Goal: Transaction & Acquisition: Purchase product/service

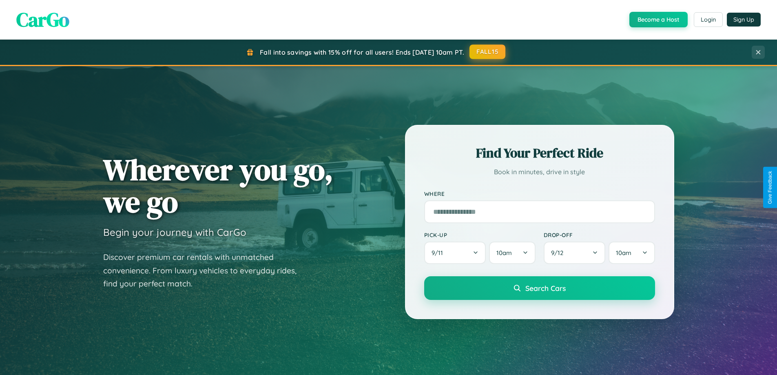
click at [488, 52] on button "FALL15" at bounding box center [487, 51] width 36 height 15
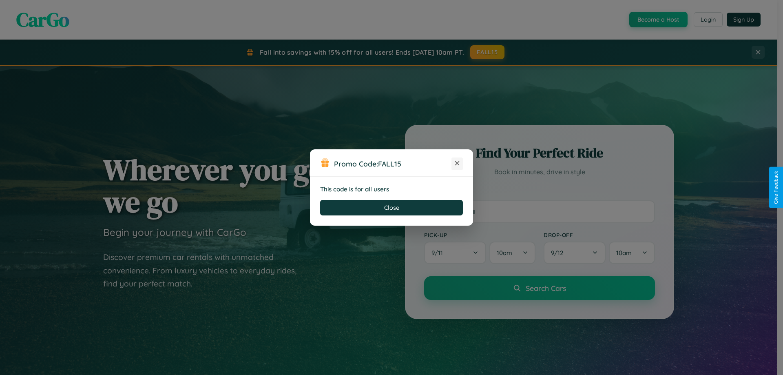
click at [457, 163] on icon at bounding box center [457, 163] width 8 height 8
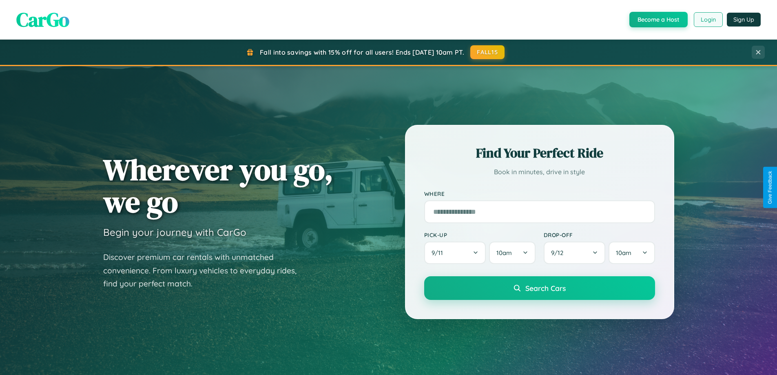
click at [707, 20] on button "Login" at bounding box center [707, 19] width 29 height 15
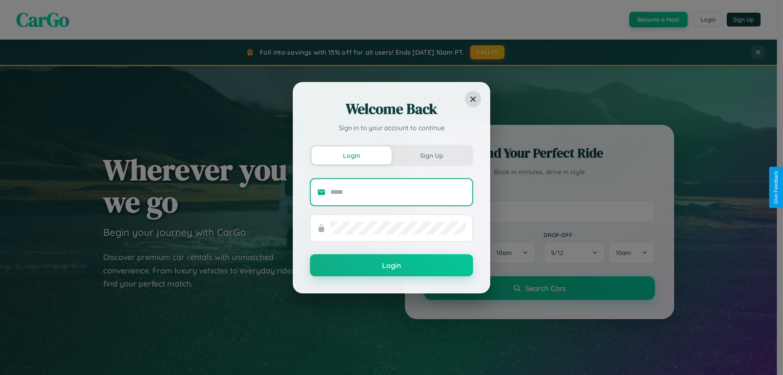
click at [398, 192] on input "text" at bounding box center [397, 191] width 135 height 13
type input "**********"
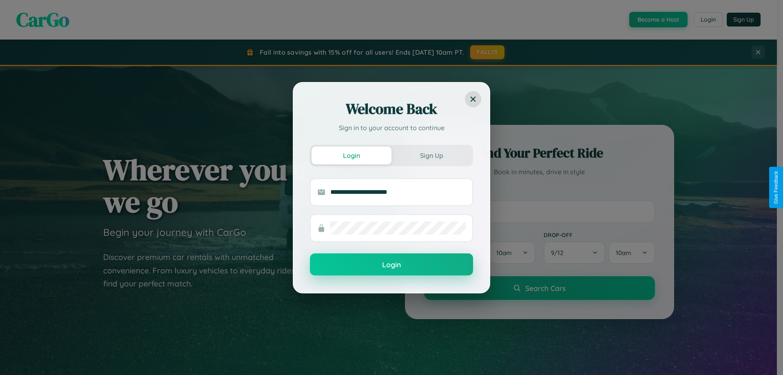
click at [391, 265] on button "Login" at bounding box center [391, 264] width 163 height 22
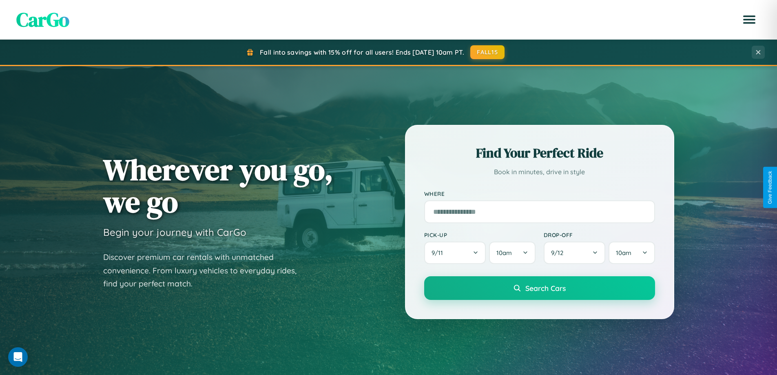
scroll to position [561, 0]
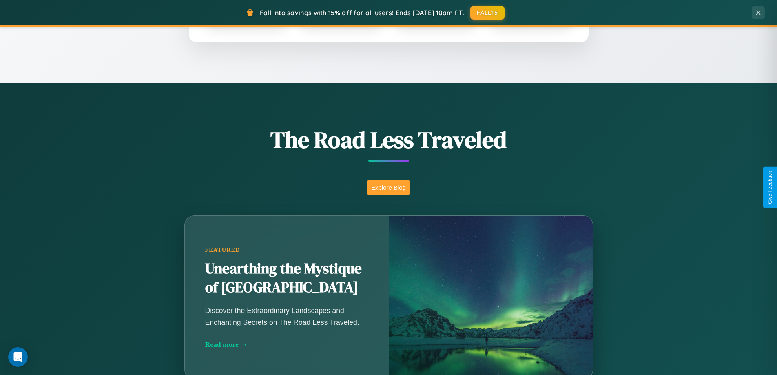
click at [388, 187] on button "Explore Blog" at bounding box center [388, 187] width 43 height 15
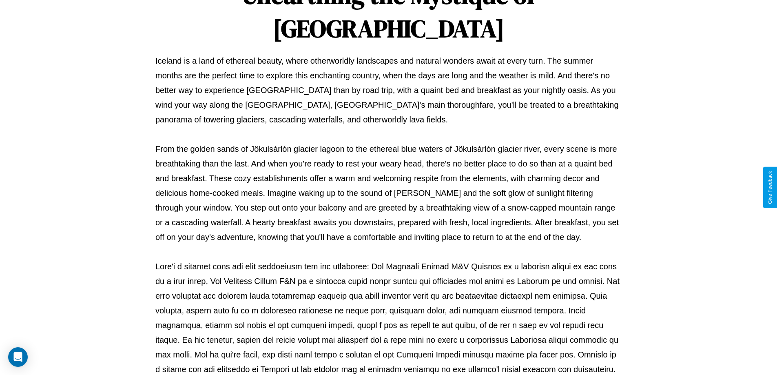
scroll to position [264, 0]
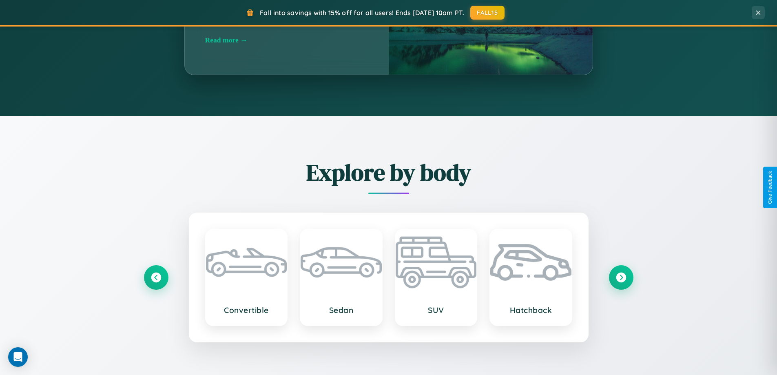
scroll to position [1569, 0]
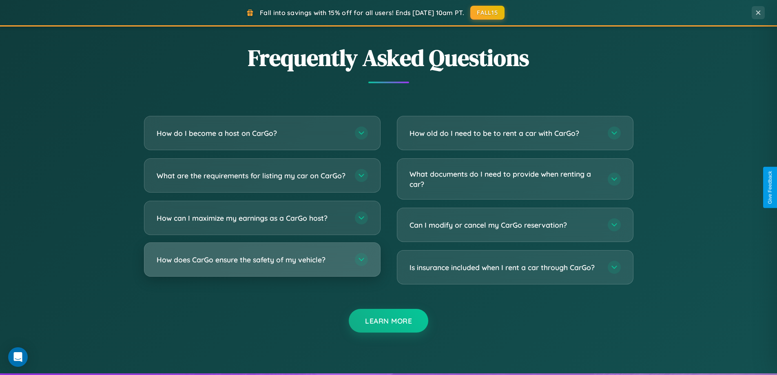
click at [262, 265] on h3 "How does CarGo ensure the safety of my vehicle?" at bounding box center [252, 259] width 190 height 10
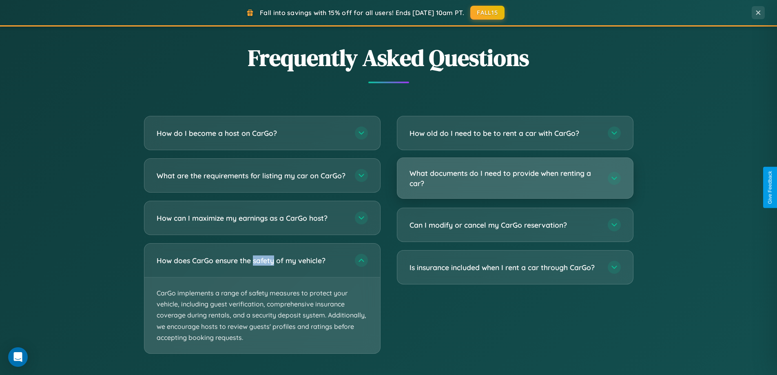
click at [514, 179] on h3 "What documents do I need to provide when renting a car?" at bounding box center [504, 178] width 190 height 20
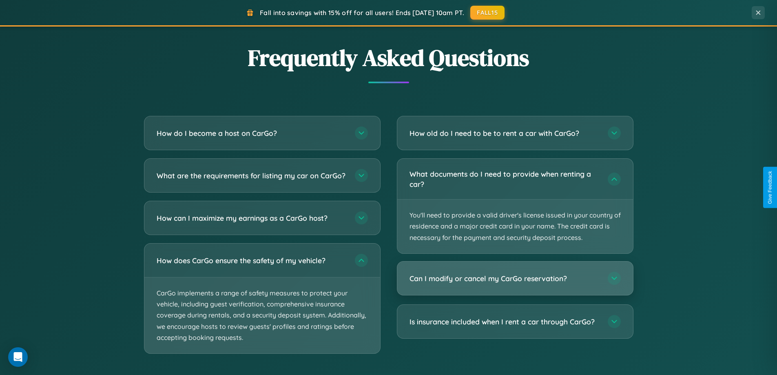
click at [514, 278] on h3 "Can I modify or cancel my CarGo reservation?" at bounding box center [504, 278] width 190 height 10
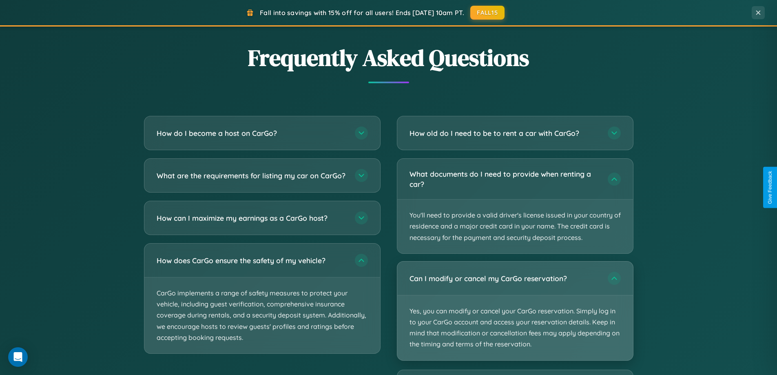
click at [514, 310] on p "Yes, you can modify or cancel your CarGo reservation. Simply log in to your Car…" at bounding box center [515, 327] width 236 height 65
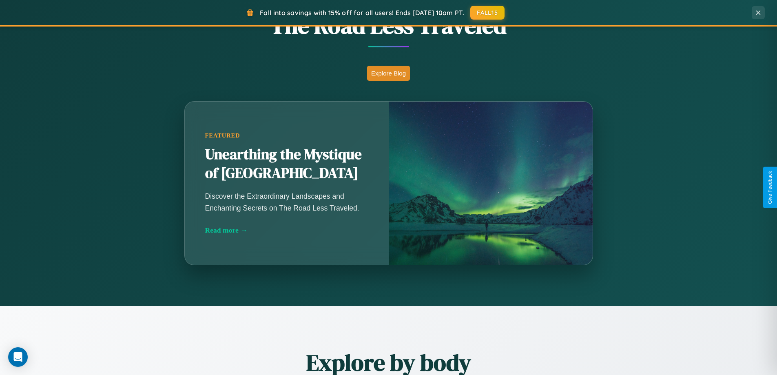
scroll to position [351, 0]
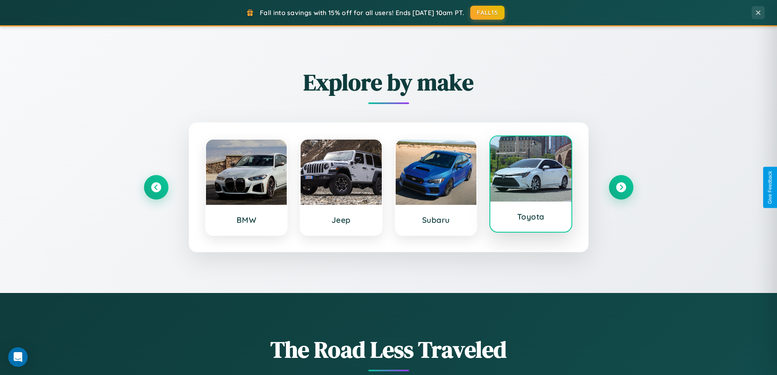
click at [530, 185] on div at bounding box center [530, 168] width 81 height 65
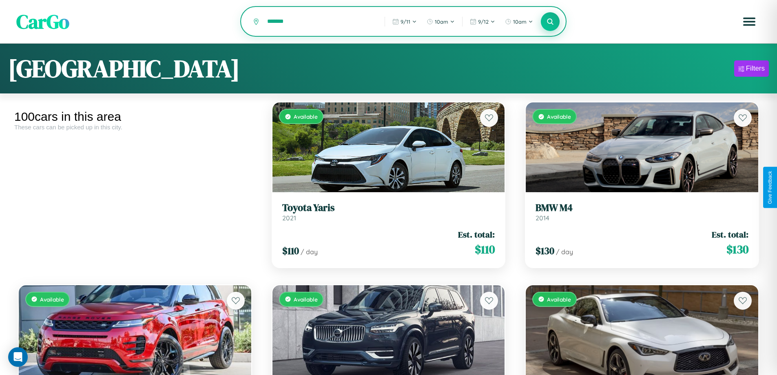
type input "*******"
click at [550, 22] on icon at bounding box center [550, 22] width 8 height 8
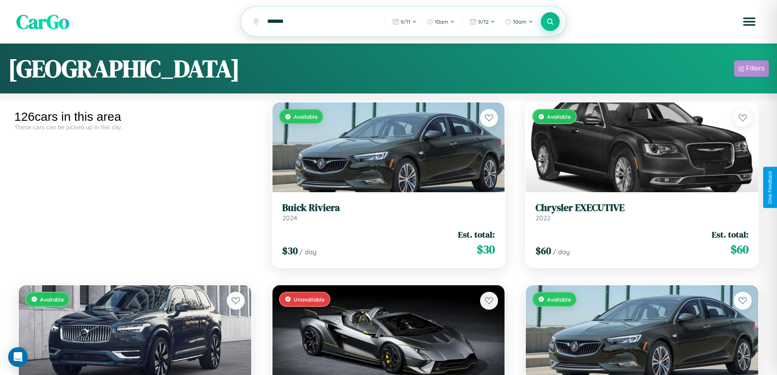
click at [751, 70] on div "Filters" at bounding box center [755, 68] width 19 height 8
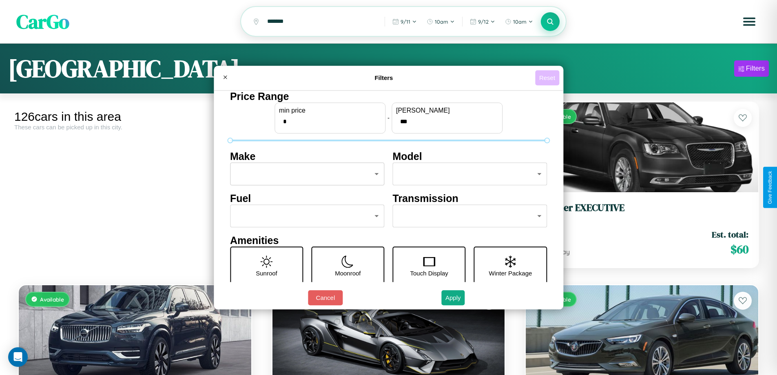
click at [548, 77] on button "Reset" at bounding box center [547, 77] width 24 height 15
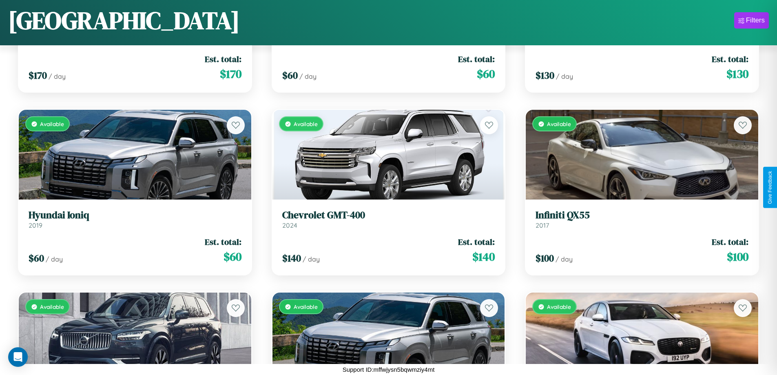
scroll to position [3765, 0]
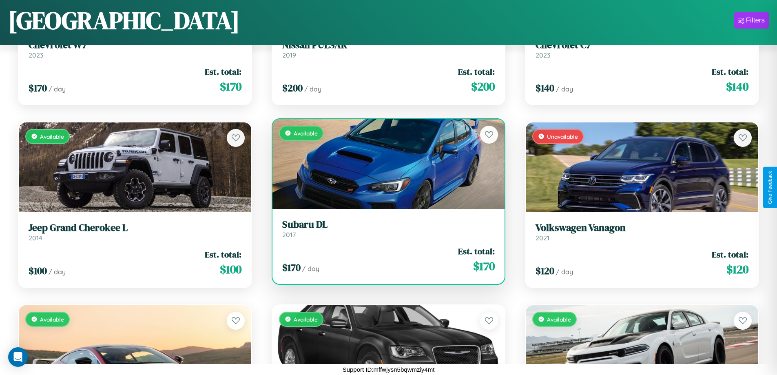
click at [385, 232] on link "Subaru DL 2017" at bounding box center [388, 229] width 213 height 20
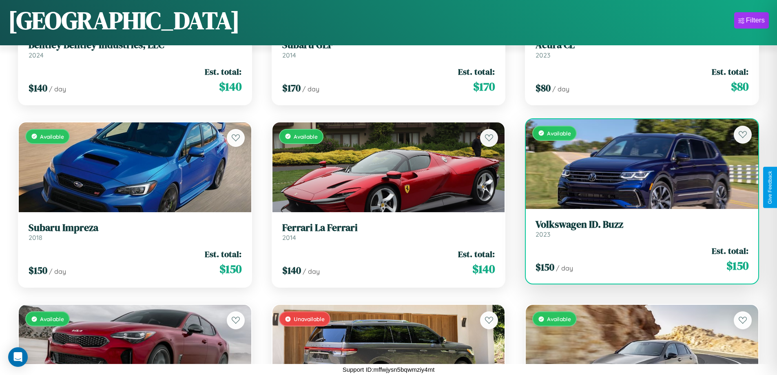
click at [636, 261] on div "$ 150 / day Est. total: $ 150" at bounding box center [641, 259] width 213 height 29
click at [636, 259] on div "$ 150 / day Est. total: $ 150" at bounding box center [641, 259] width 213 height 29
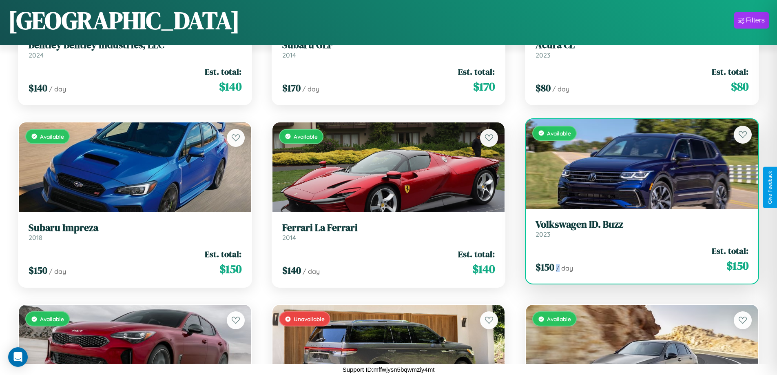
click at [636, 259] on div "$ 150 / day Est. total: $ 150" at bounding box center [641, 259] width 213 height 29
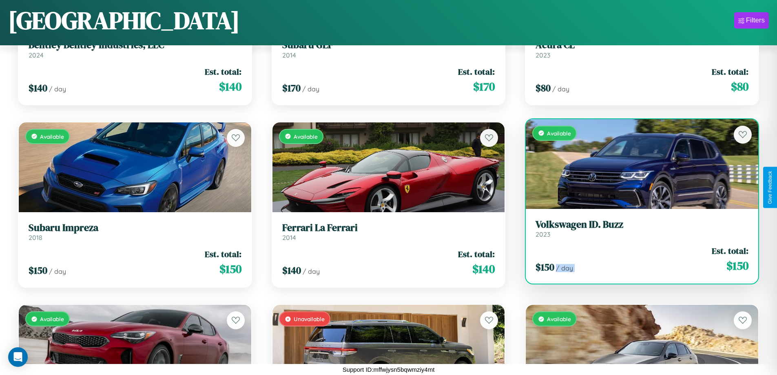
click at [636, 259] on div "$ 150 / day Est. total: $ 150" at bounding box center [641, 259] width 213 height 29
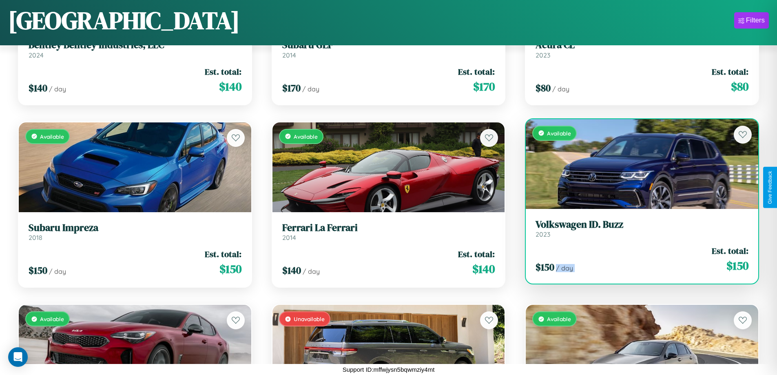
click at [636, 259] on div "$ 150 / day Est. total: $ 150" at bounding box center [641, 259] width 213 height 29
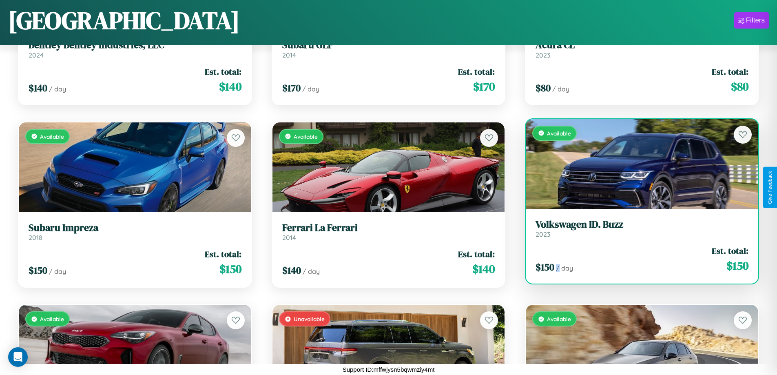
click at [636, 259] on div "$ 150 / day Est. total: $ 150" at bounding box center [641, 259] width 213 height 29
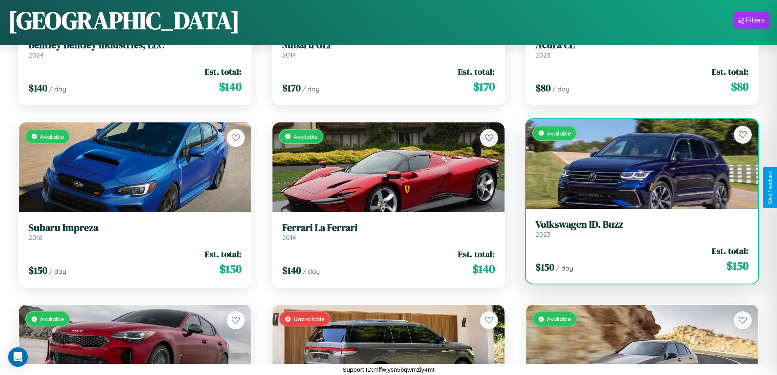
click at [636, 228] on h3 "Volkswagen ID. Buzz" at bounding box center [641, 225] width 213 height 12
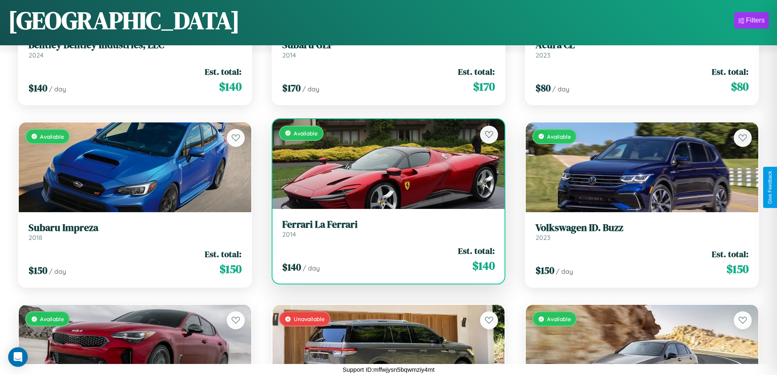
scroll to position [2913, 0]
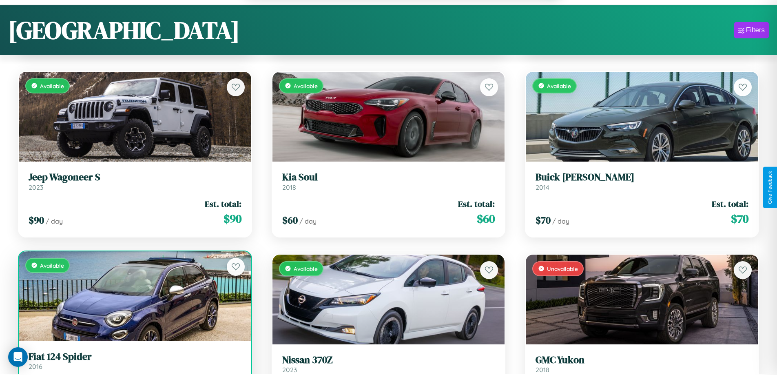
click at [134, 364] on link "Fiat 124 Spider 2016" at bounding box center [135, 361] width 213 height 20
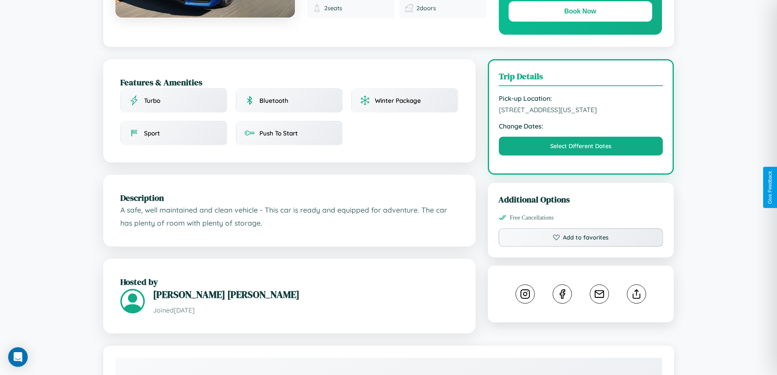
scroll to position [212, 0]
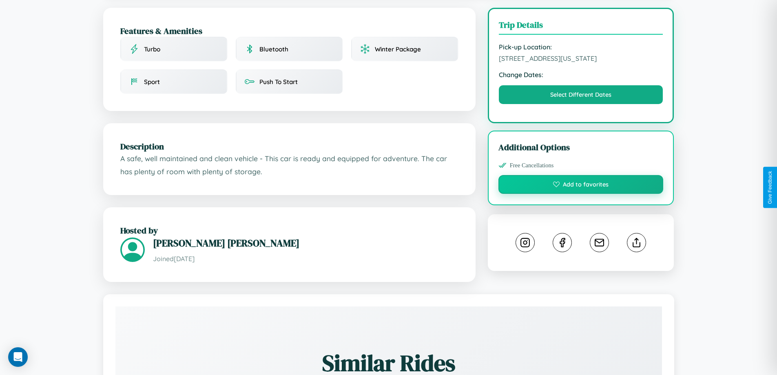
click at [580, 185] on button "Add to favorites" at bounding box center [580, 184] width 165 height 19
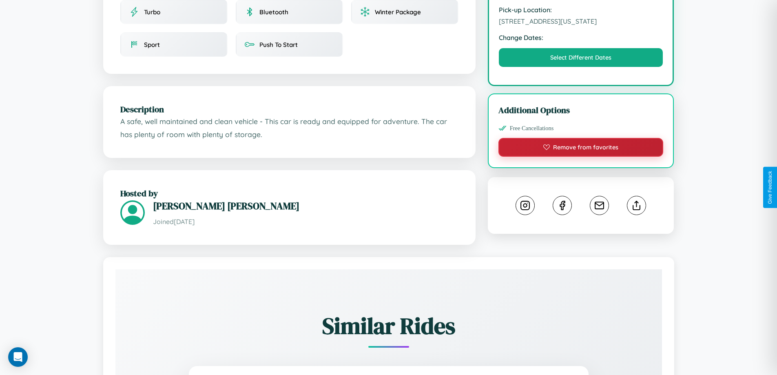
scroll to position [268, 0]
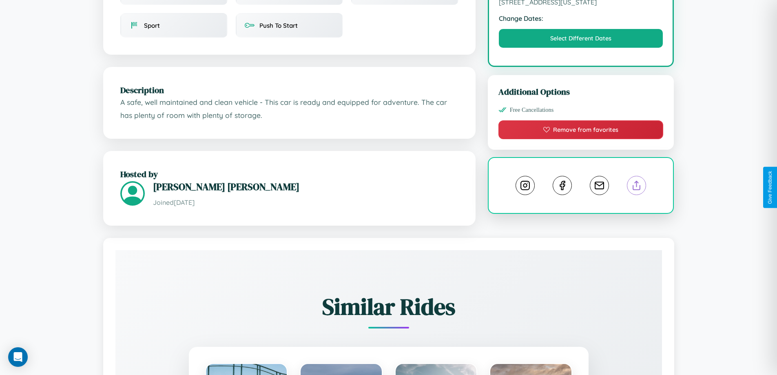
click at [636, 186] on line at bounding box center [636, 184] width 0 height 6
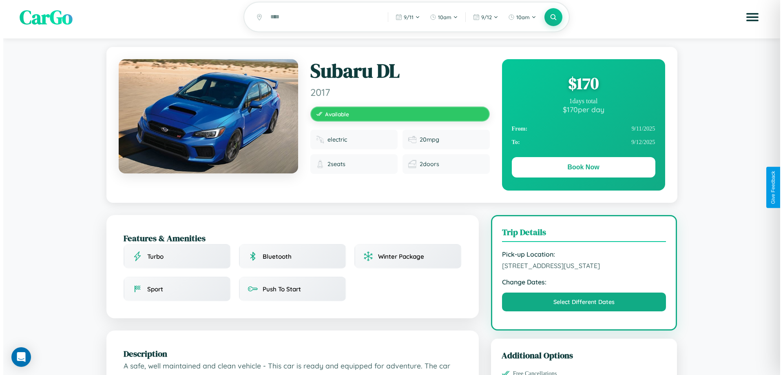
scroll to position [0, 0]
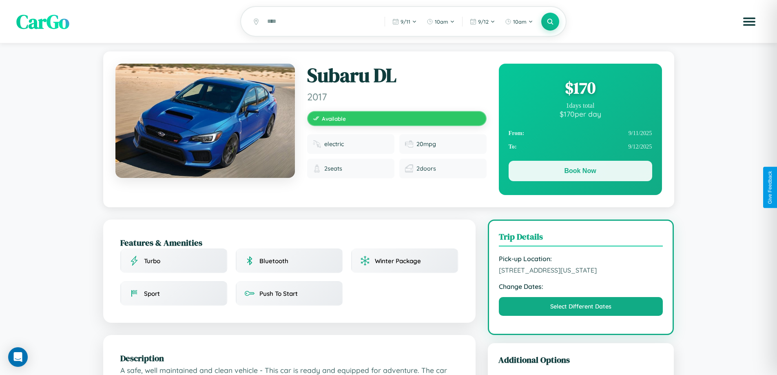
click at [580, 173] on button "Book Now" at bounding box center [579, 171] width 143 height 20
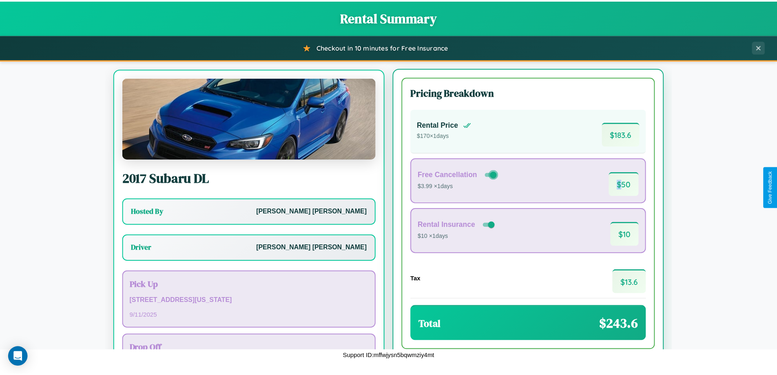
scroll to position [38, 0]
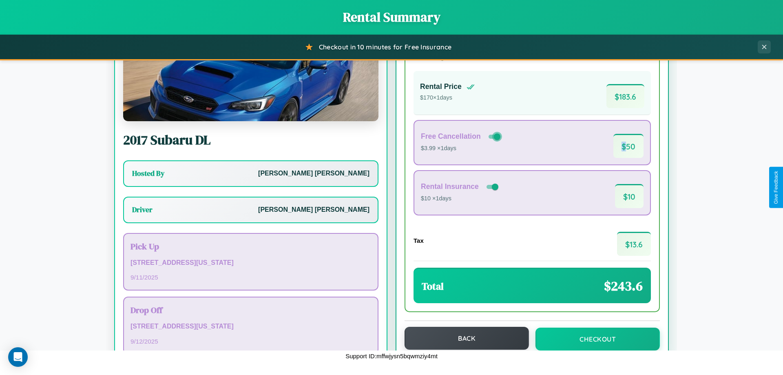
click at [463, 338] on button "Back" at bounding box center [466, 338] width 124 height 23
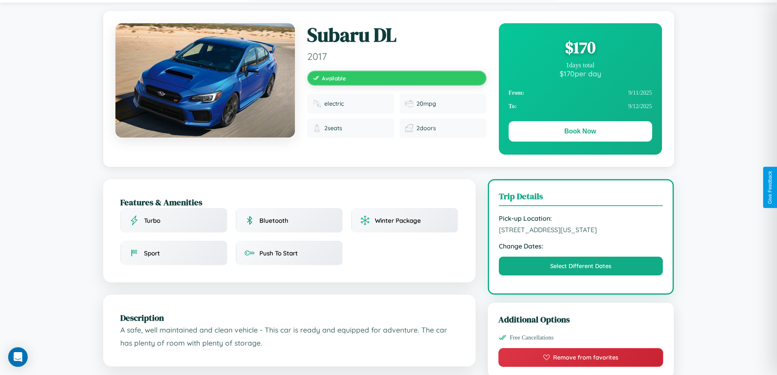
scroll to position [84, 0]
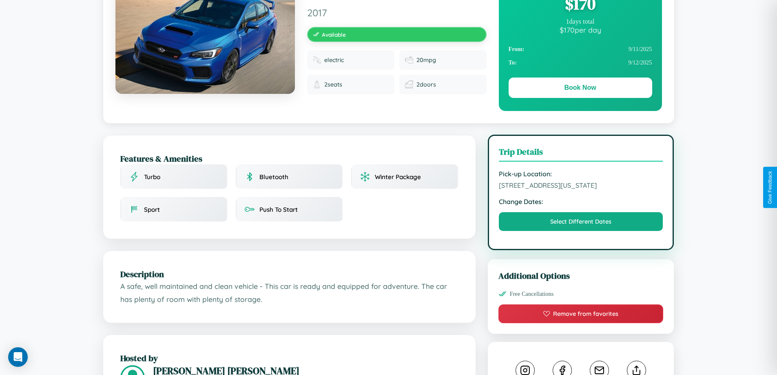
click at [580, 186] on span "6030 River Road Houston Texas 91032 United States" at bounding box center [581, 185] width 164 height 8
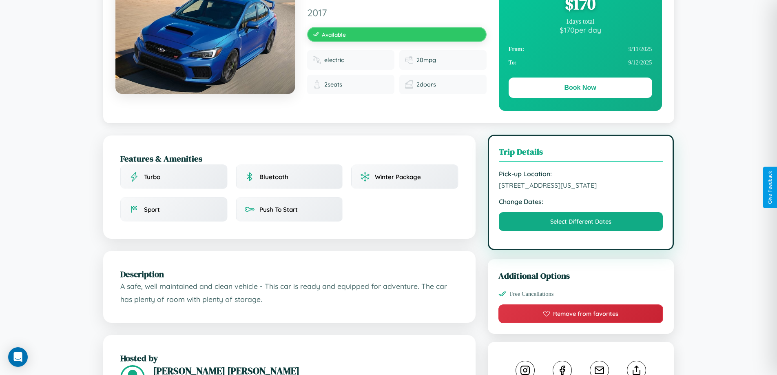
click at [580, 186] on span "6030 River Road Houston Texas 91032 United States" at bounding box center [581, 185] width 164 height 8
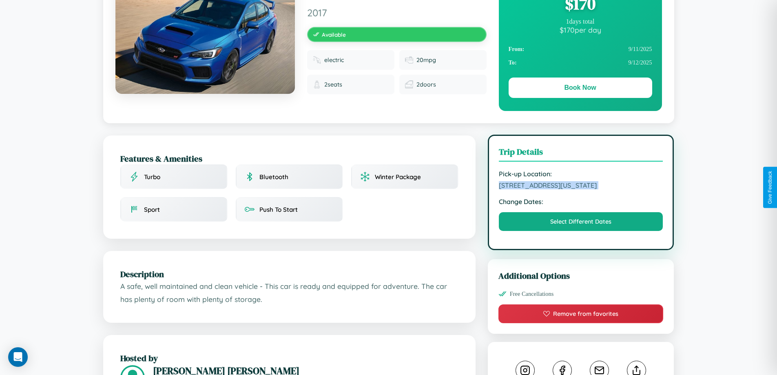
click at [580, 186] on span "6030 River Road Houston Texas 91032 United States" at bounding box center [581, 185] width 164 height 8
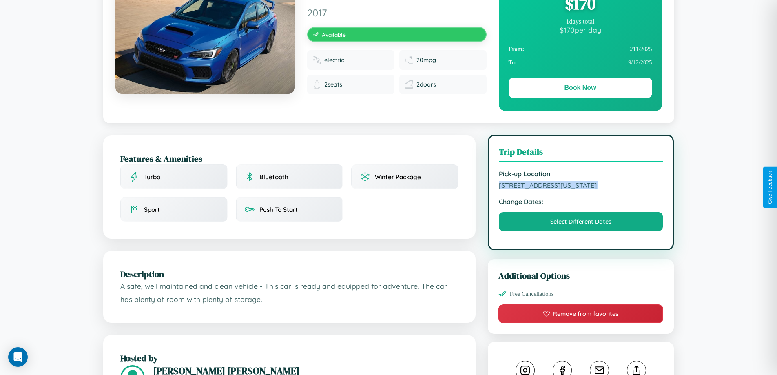
click at [580, 186] on span "6030 River Road Houston Texas 91032 United States" at bounding box center [581, 185] width 164 height 8
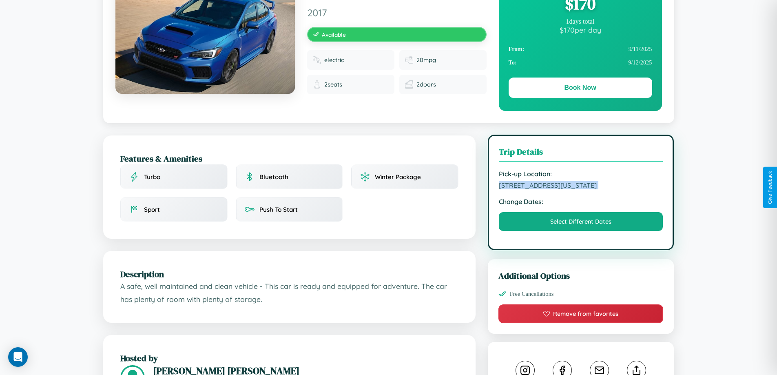
click at [580, 186] on span "6030 River Road Houston Texas 91032 United States" at bounding box center [581, 185] width 164 height 8
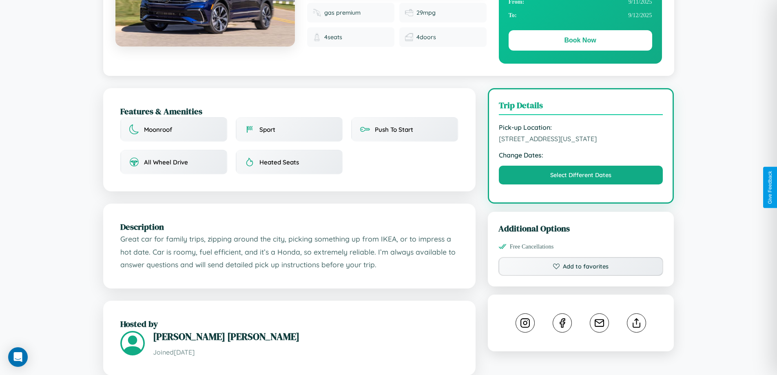
scroll to position [212, 0]
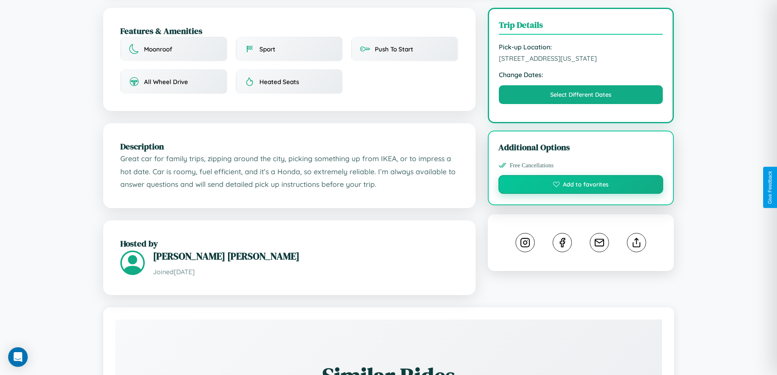
click at [580, 186] on button "Add to favorites" at bounding box center [580, 184] width 165 height 19
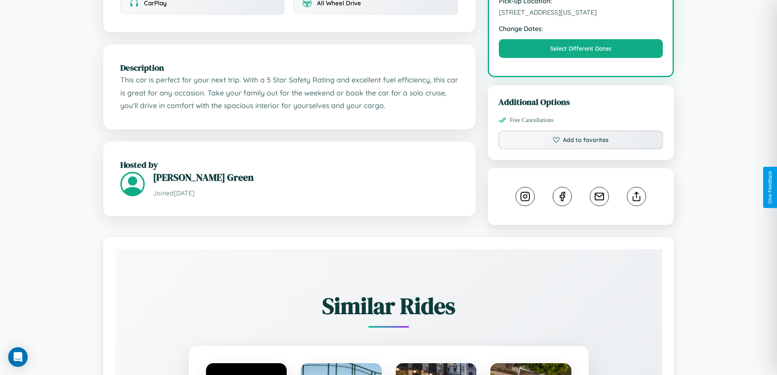
scroll to position [454, 0]
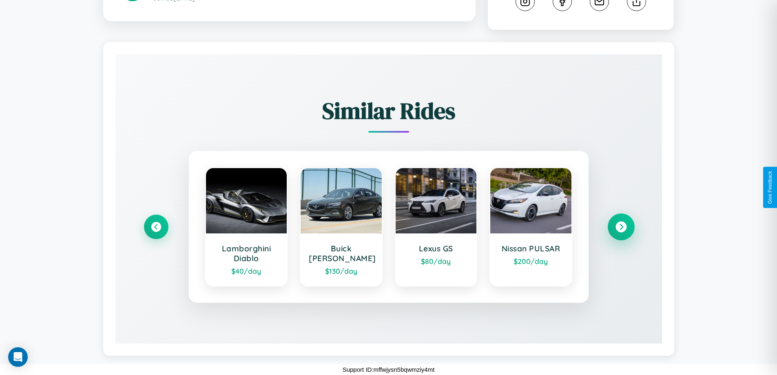
click at [620, 227] on icon at bounding box center [620, 226] width 11 height 11
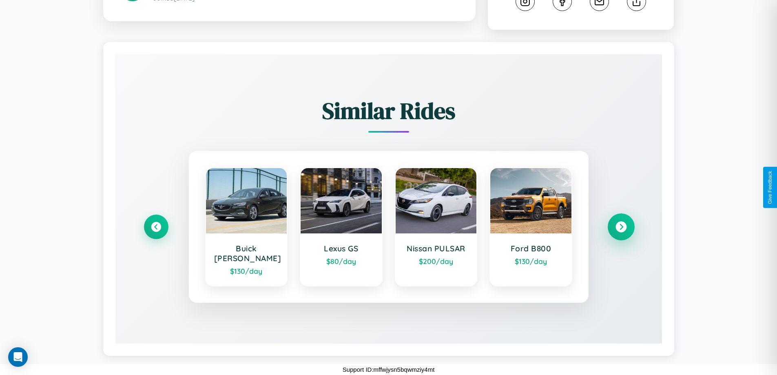
scroll to position [444, 0]
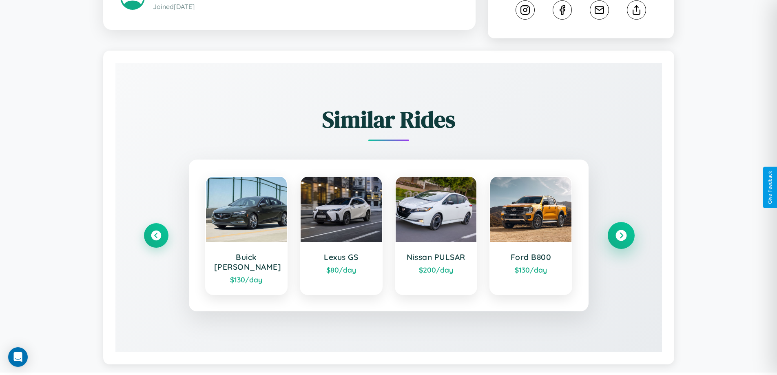
click at [620, 232] on icon at bounding box center [620, 235] width 11 height 11
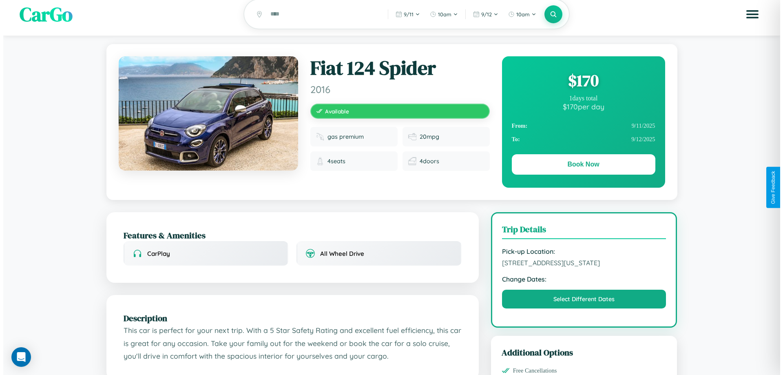
scroll to position [0, 0]
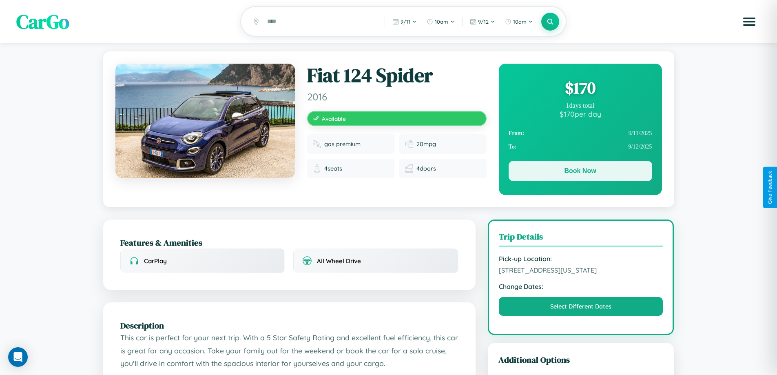
click at [580, 172] on button "Book Now" at bounding box center [579, 171] width 143 height 20
